Goal: Information Seeking & Learning: Learn about a topic

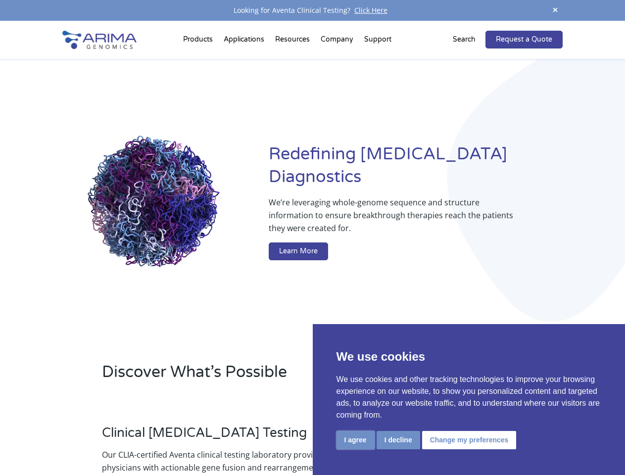
click at [355, 440] on button "I agree" at bounding box center [356, 440] width 38 height 18
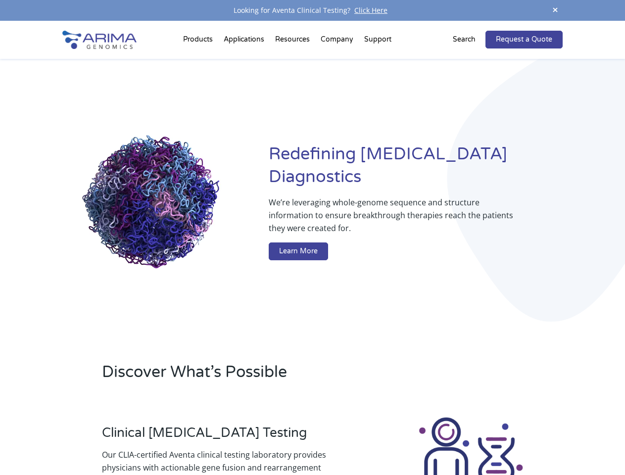
click at [398, 440] on div at bounding box center [471, 471] width 184 height 110
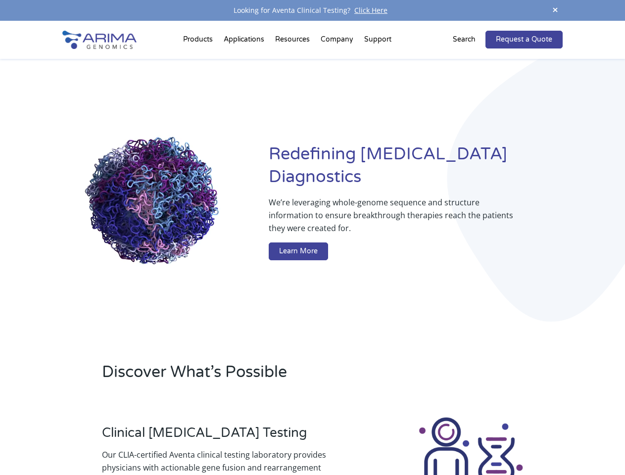
click at [468, 440] on img at bounding box center [471, 471] width 110 height 110
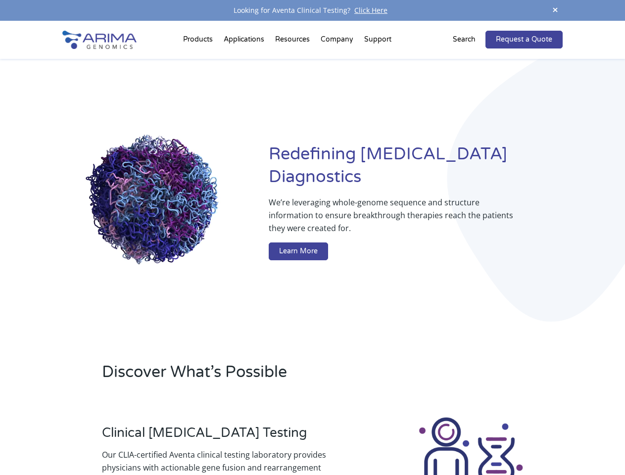
click at [555, 10] on span at bounding box center [555, 10] width 15 height 13
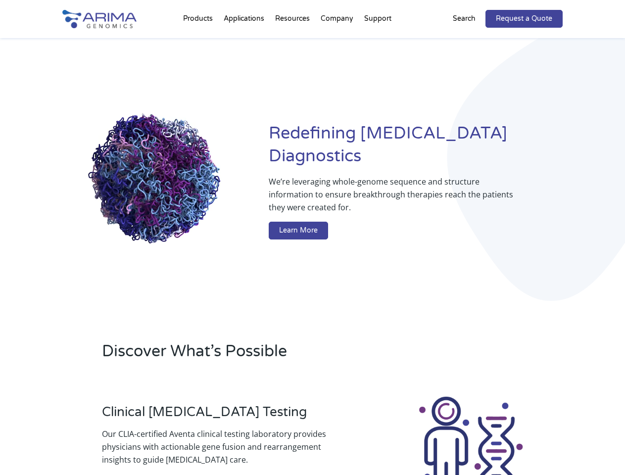
click at [199, 42] on div "Redefining [MEDICAL_DATA] Diagnostics We’re leveraging whole-genome sequence an…" at bounding box center [312, 183] width 500 height 290
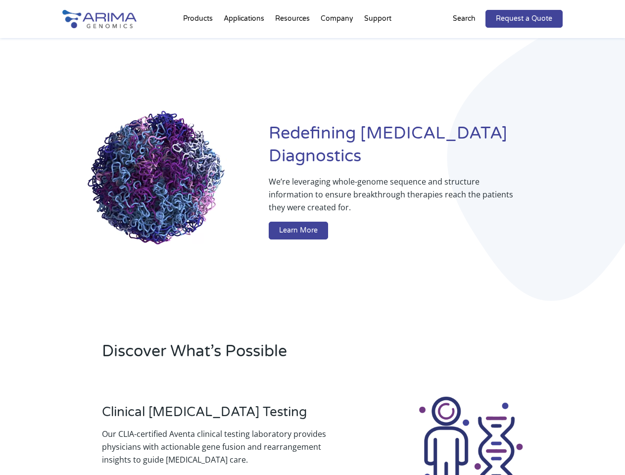
click at [293, 42] on div "Redefining [MEDICAL_DATA] Diagnostics We’re leveraging whole-genome sequence an…" at bounding box center [312, 183] width 500 height 290
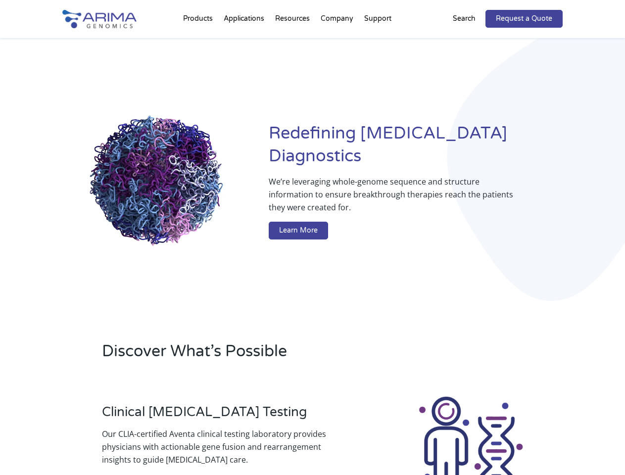
click at [338, 42] on div "Redefining [MEDICAL_DATA] Diagnostics We’re leveraging whole-genome sequence an…" at bounding box center [312, 183] width 500 height 290
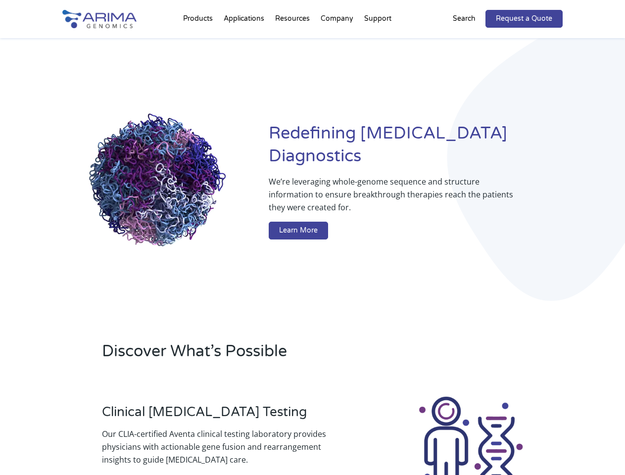
click at [378, 42] on div "Redefining [MEDICAL_DATA] Diagnostics We’re leveraging whole-genome sequence an…" at bounding box center [312, 183] width 500 height 290
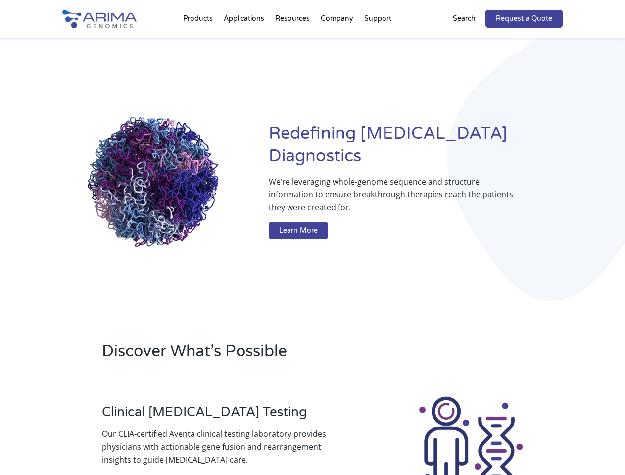
click at [470, 40] on div "Redefining [MEDICAL_DATA] Diagnostics We’re leveraging whole-genome sequence an…" at bounding box center [312, 183] width 500 height 290
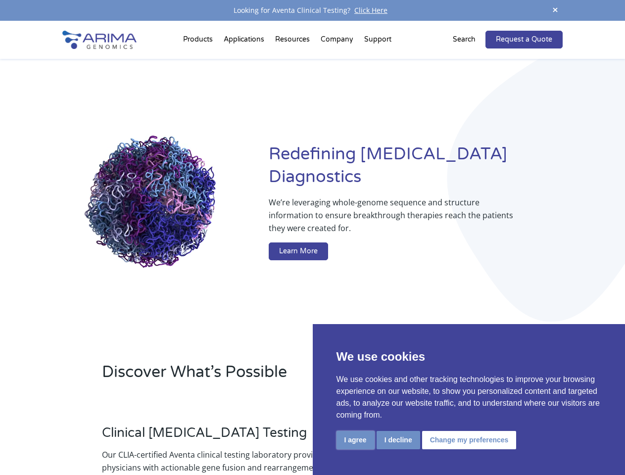
click at [355, 440] on button "I agree" at bounding box center [356, 440] width 38 height 18
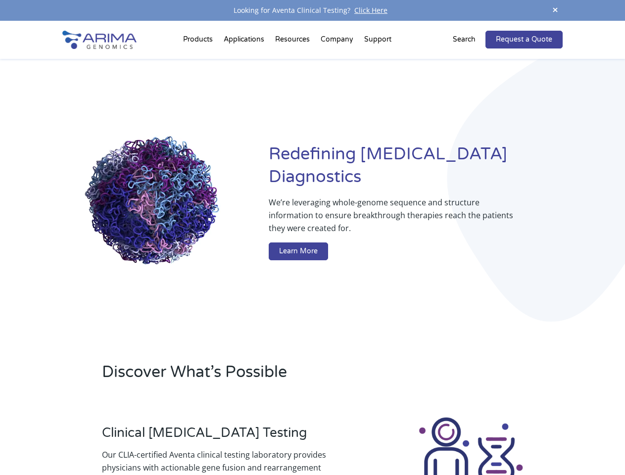
click at [398, 440] on div at bounding box center [471, 471] width 184 height 110
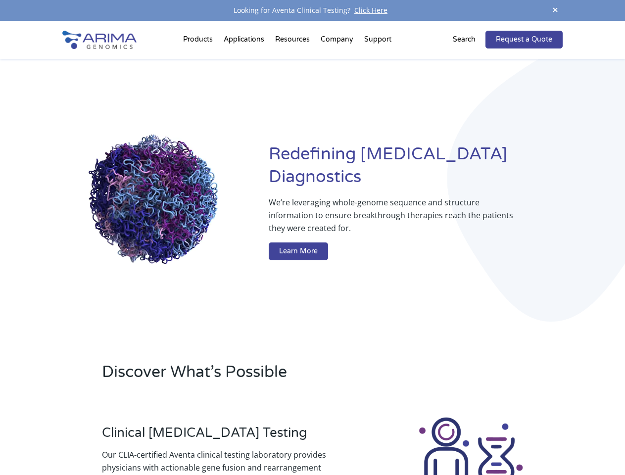
click at [468, 440] on img at bounding box center [471, 471] width 110 height 110
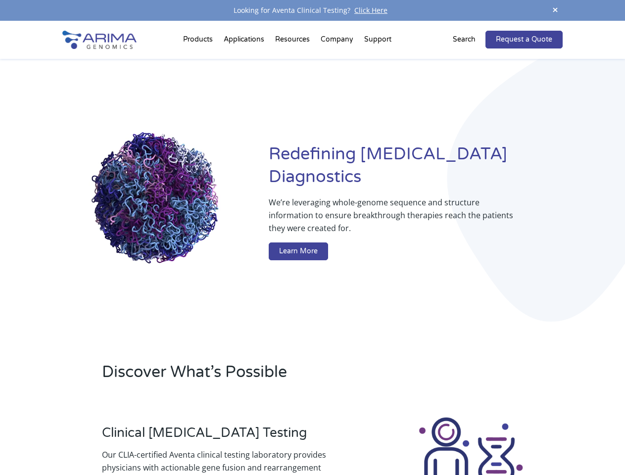
click at [555, 10] on span at bounding box center [555, 10] width 15 height 13
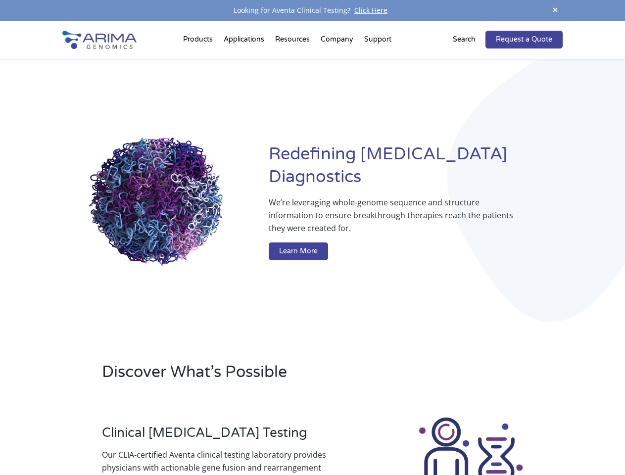
click at [199, 59] on div "Redefining [MEDICAL_DATA] Diagnostics We’re leveraging whole-genome sequence an…" at bounding box center [312, 204] width 500 height 290
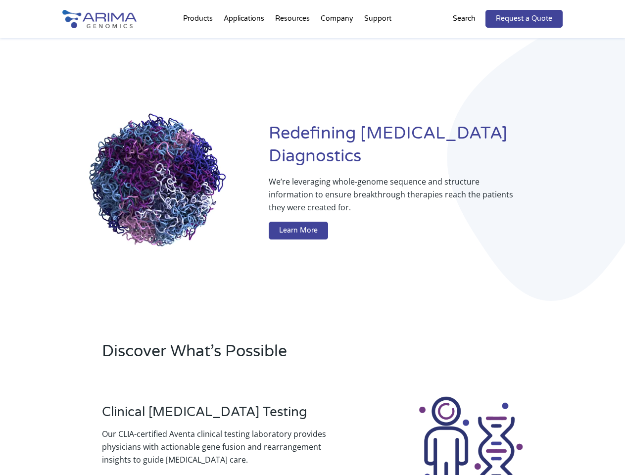
click at [293, 42] on div "Redefining [MEDICAL_DATA] Diagnostics We’re leveraging whole-genome sequence an…" at bounding box center [312, 183] width 500 height 290
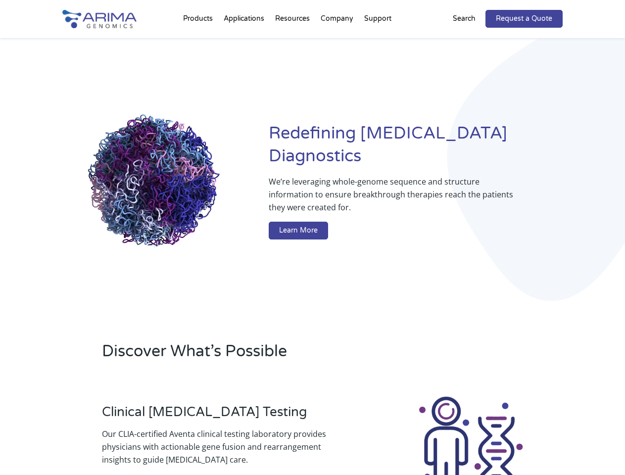
click at [338, 42] on div "Redefining [MEDICAL_DATA] Diagnostics We’re leveraging whole-genome sequence an…" at bounding box center [312, 183] width 500 height 290
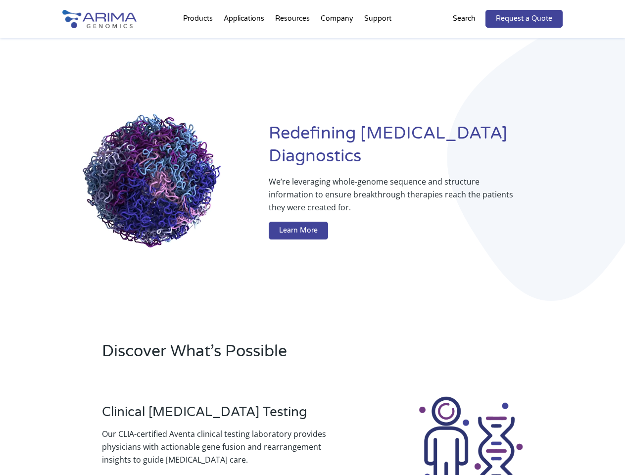
click at [378, 42] on div "Redefining [MEDICAL_DATA] Diagnostics We’re leveraging whole-genome sequence an…" at bounding box center [312, 183] width 500 height 290
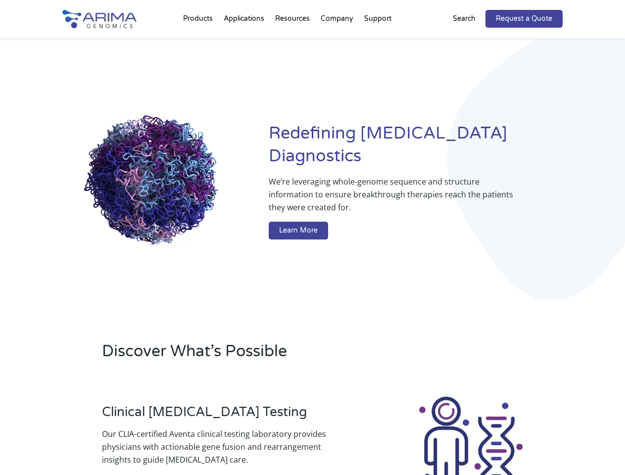
click at [470, 40] on div "Redefining [MEDICAL_DATA] Diagnostics We’re leveraging whole-genome sequence an…" at bounding box center [312, 183] width 500 height 290
